Goal: Check status: Check status

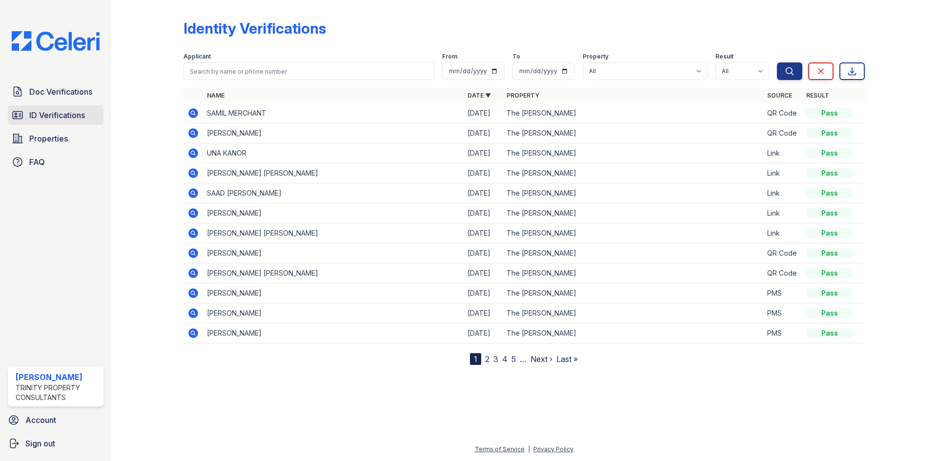
click at [51, 118] on span "ID Verifications" at bounding box center [57, 115] width 56 height 12
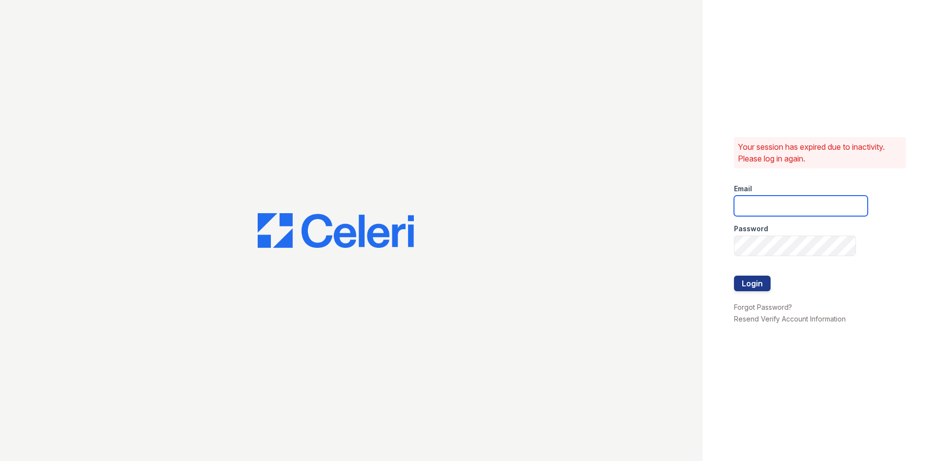
type input "[EMAIL_ADDRESS][DOMAIN_NAME]"
click at [749, 288] on button "Login" at bounding box center [752, 284] width 37 height 16
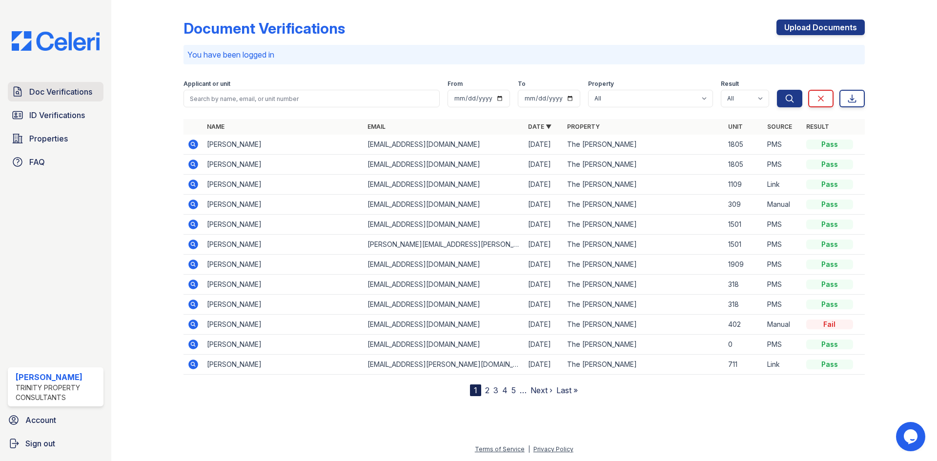
click at [57, 94] on span "Doc Verifications" at bounding box center [60, 92] width 63 height 12
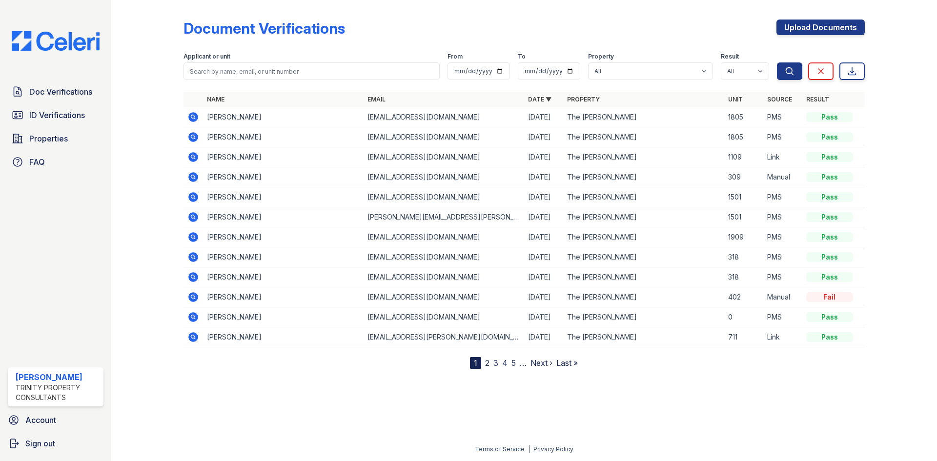
click at [192, 118] on icon at bounding box center [193, 117] width 12 height 12
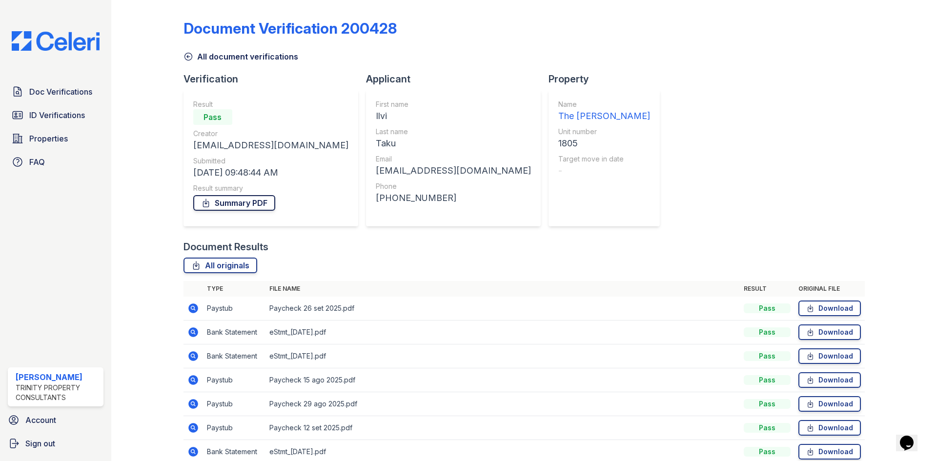
click at [221, 205] on link "Summary PDF" at bounding box center [234, 203] width 82 height 16
click at [55, 116] on span "ID Verifications" at bounding box center [57, 115] width 56 height 12
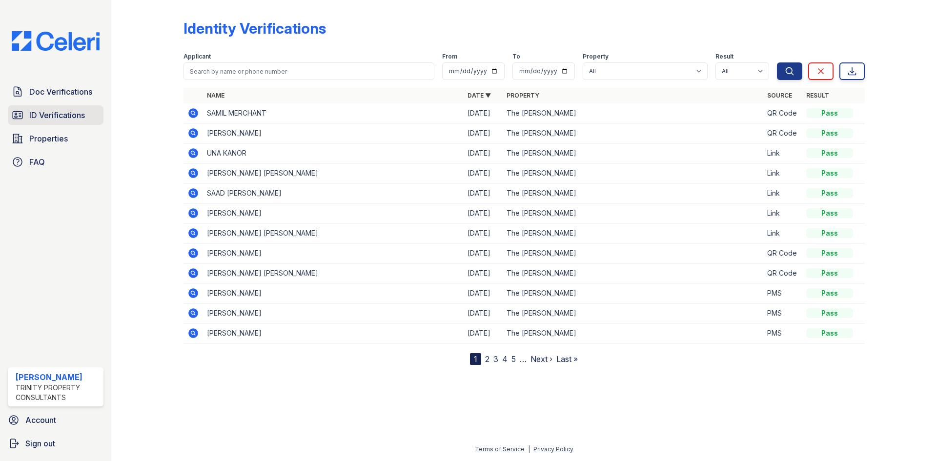
click at [52, 117] on span "ID Verifications" at bounding box center [57, 115] width 56 height 12
click at [54, 92] on span "Doc Verifications" at bounding box center [60, 92] width 63 height 12
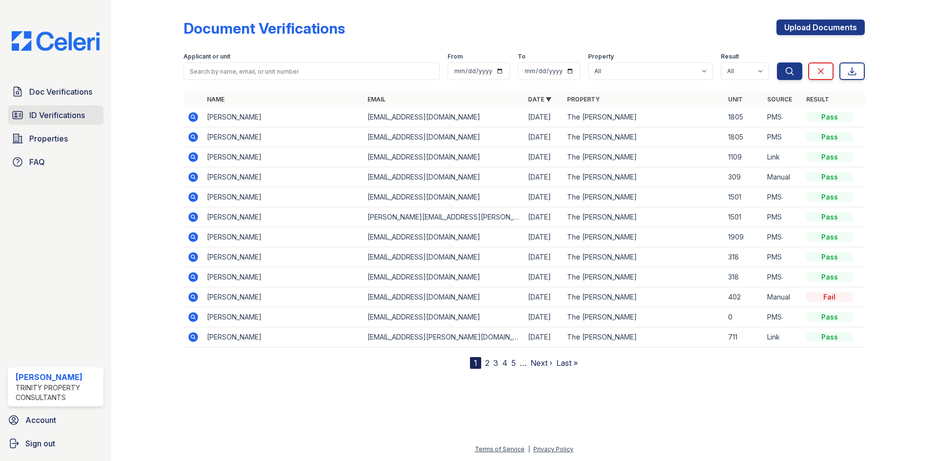
click at [51, 117] on span "ID Verifications" at bounding box center [57, 115] width 56 height 12
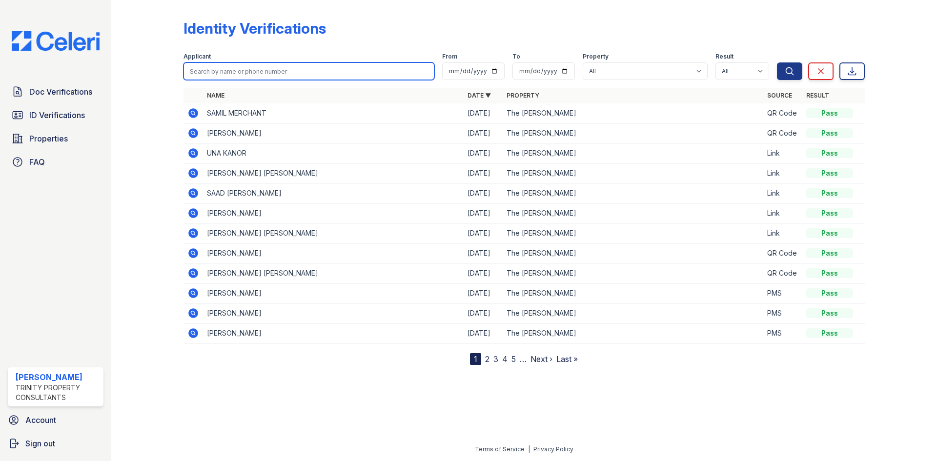
click at [200, 71] on input "search" at bounding box center [308, 71] width 251 height 18
type input "iivi"
click at [777, 62] on button "Search" at bounding box center [789, 71] width 25 height 18
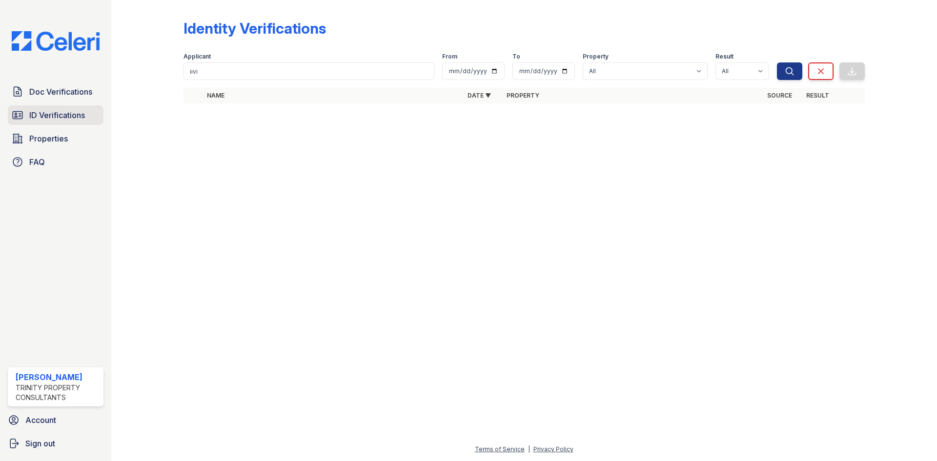
click at [42, 118] on span "ID Verifications" at bounding box center [57, 115] width 56 height 12
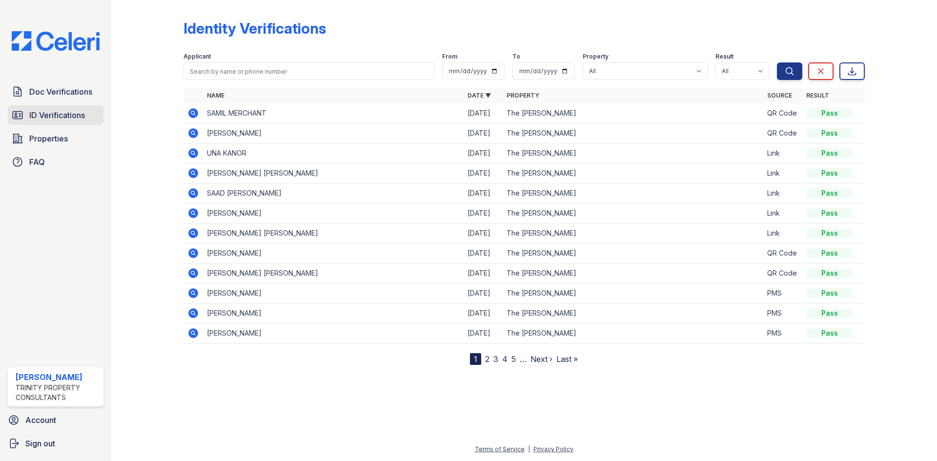
click at [52, 111] on span "ID Verifications" at bounding box center [57, 115] width 56 height 12
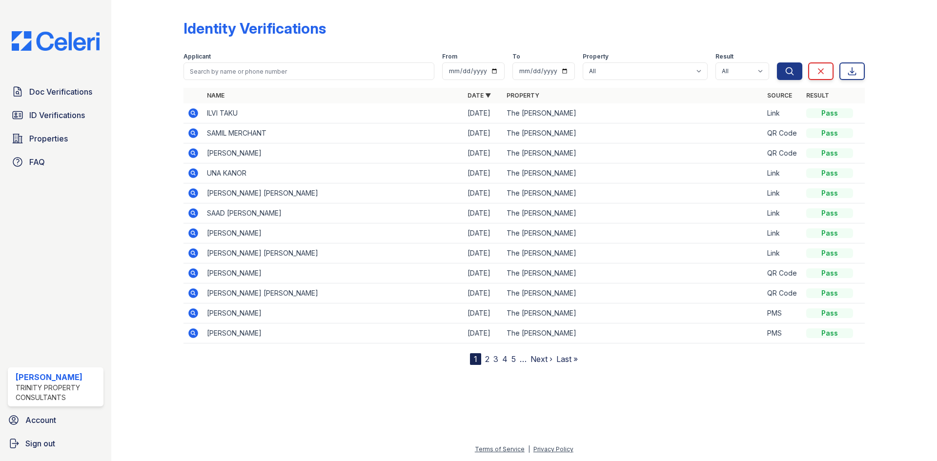
click at [192, 112] on icon at bounding box center [192, 112] width 2 height 2
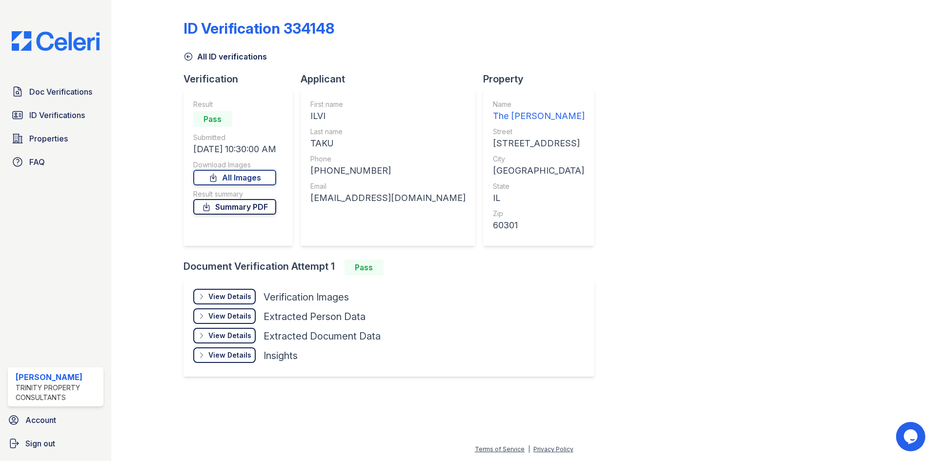
click at [228, 209] on link "Summary PDF" at bounding box center [234, 207] width 83 height 16
click at [214, 295] on div "View Details" at bounding box center [229, 297] width 43 height 10
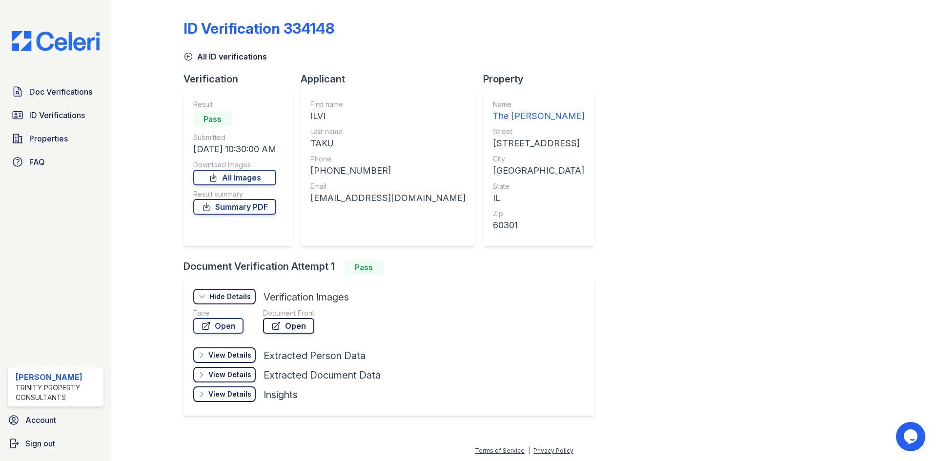
click at [281, 326] on link "Open" at bounding box center [288, 326] width 51 height 16
